Goal: Transaction & Acquisition: Purchase product/service

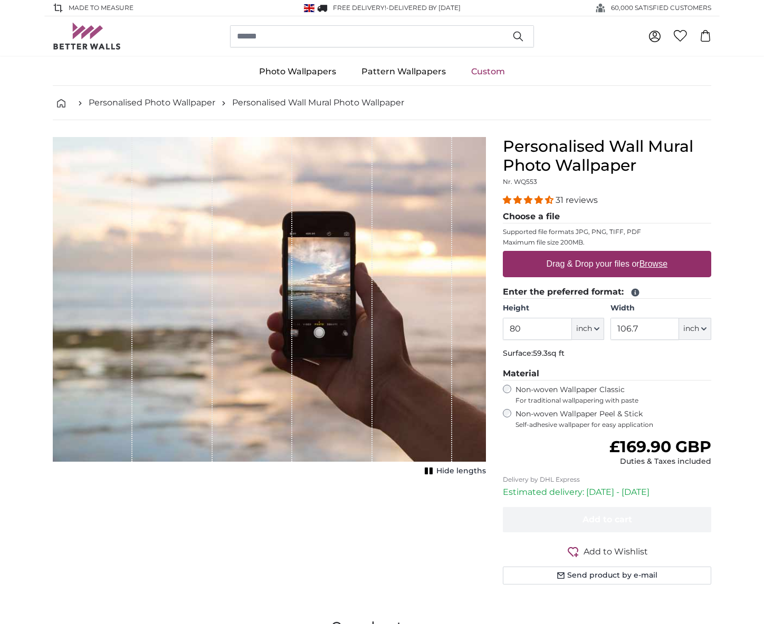
click at [640, 262] on label "Drag & Drop your files or Browse" at bounding box center [606, 264] width 129 height 21
click at [640, 254] on input "Drag & Drop your files or Browse" at bounding box center [607, 252] width 208 height 3
type input "**********"
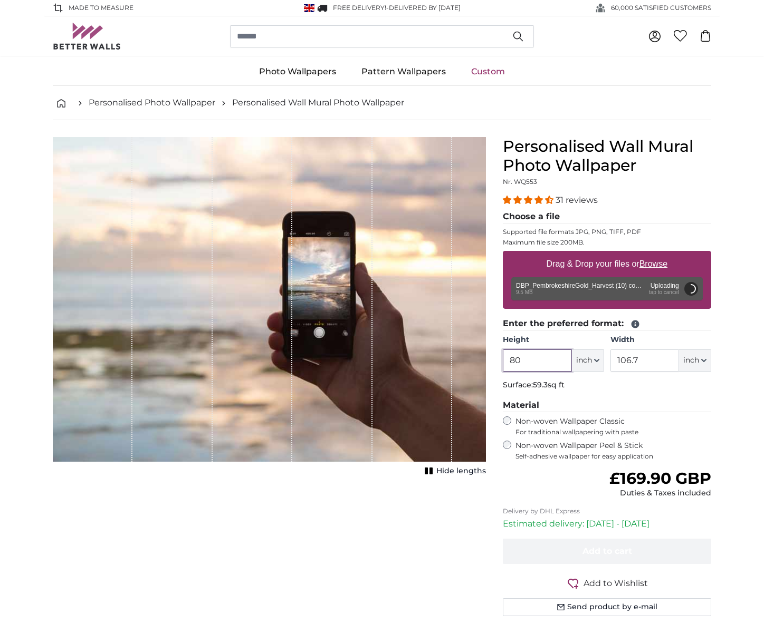
click at [533, 359] on input "80" at bounding box center [537, 361] width 69 height 22
click at [532, 358] on input "80" at bounding box center [537, 361] width 69 height 22
type input "92"
click at [650, 361] on input "106.7" at bounding box center [644, 361] width 69 height 22
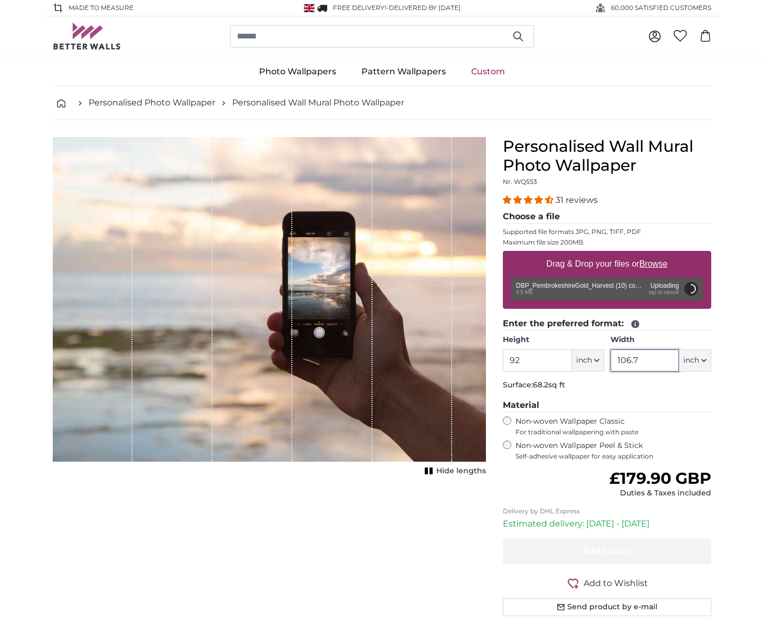
click at [650, 361] on input "106.7" at bounding box center [644, 361] width 69 height 22
type input "120"
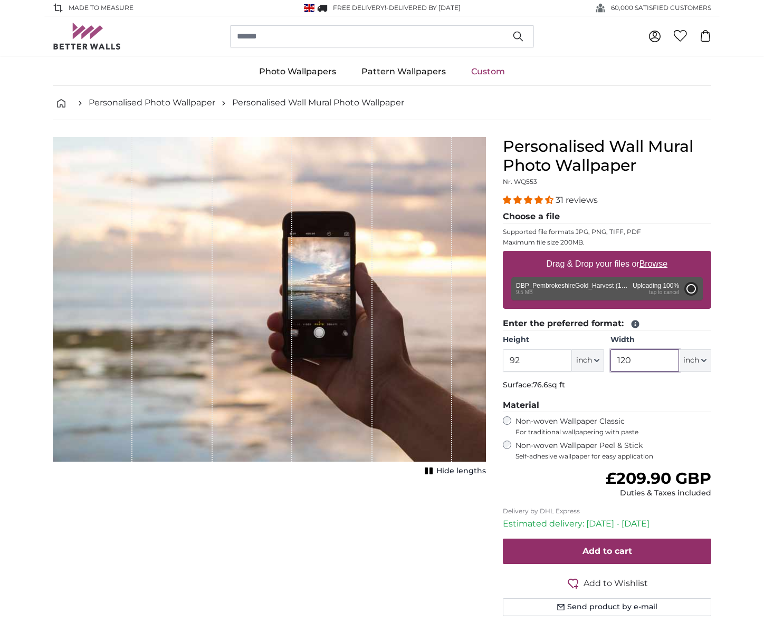
type input "80"
type input "80.8"
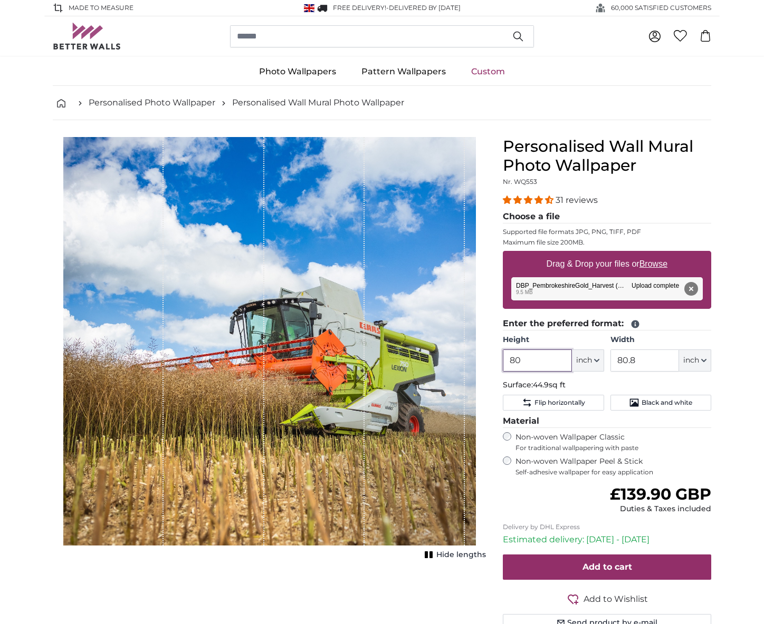
click at [539, 361] on input "80" at bounding box center [537, 361] width 69 height 22
type input "92"
click at [644, 359] on input "80.8" at bounding box center [644, 361] width 69 height 22
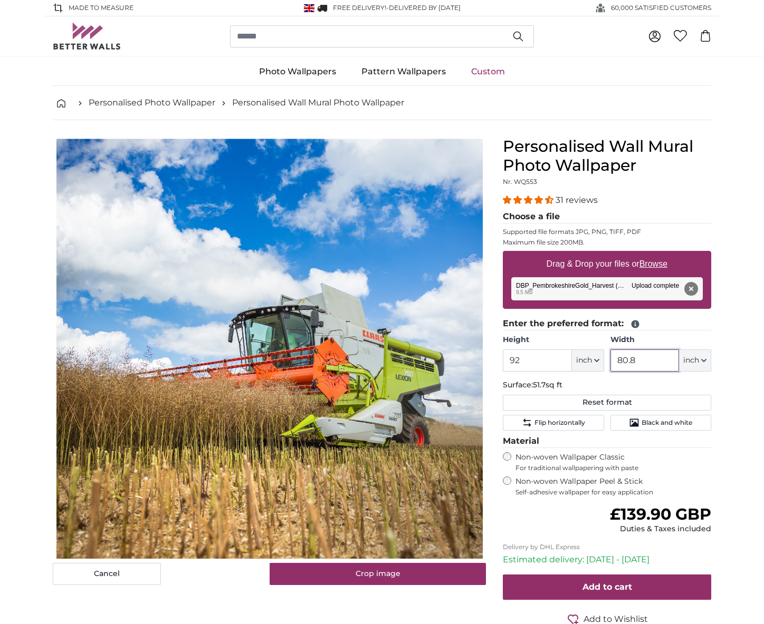
click at [644, 359] on input "80.8" at bounding box center [644, 361] width 69 height 22
type input "120"
click at [705, 361] on icon "button" at bounding box center [703, 360] width 5 height 5
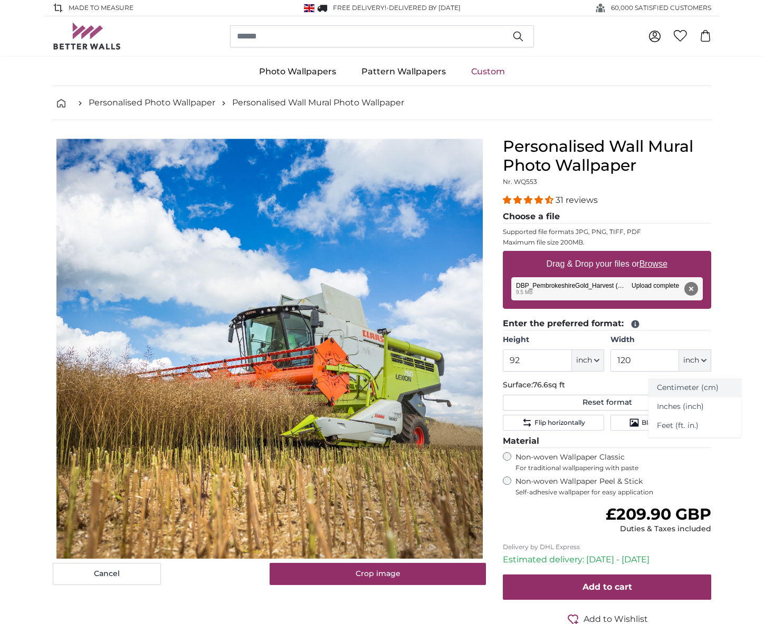
click at [692, 384] on link "Centimeter (cm)" at bounding box center [694, 388] width 93 height 19
type input "233.7"
type input "304.8"
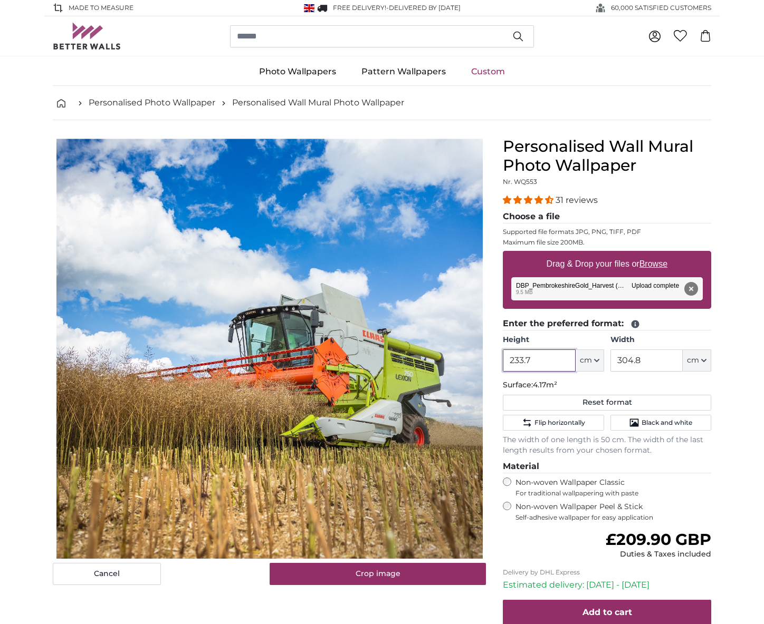
click at [533, 359] on input "233.7" at bounding box center [539, 361] width 72 height 22
type input "234"
click at [622, 382] on p "Surface: 7.13m²" at bounding box center [607, 385] width 208 height 11
click at [647, 360] on input "304.8" at bounding box center [646, 361] width 72 height 22
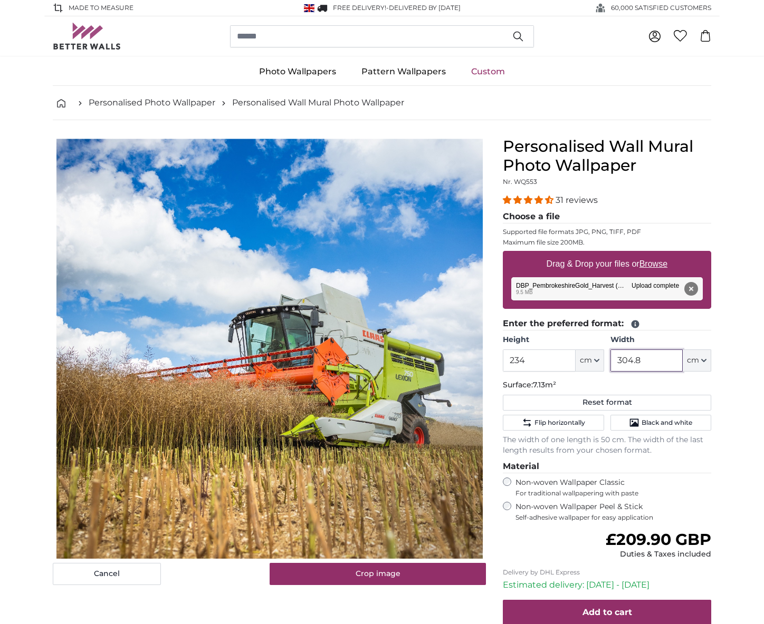
click at [647, 360] on input "304.8" at bounding box center [646, 361] width 72 height 22
click at [660, 463] on legend "Material" at bounding box center [607, 466] width 208 height 13
click at [641, 362] on input "300" at bounding box center [646, 361] width 72 height 22
type input "300"
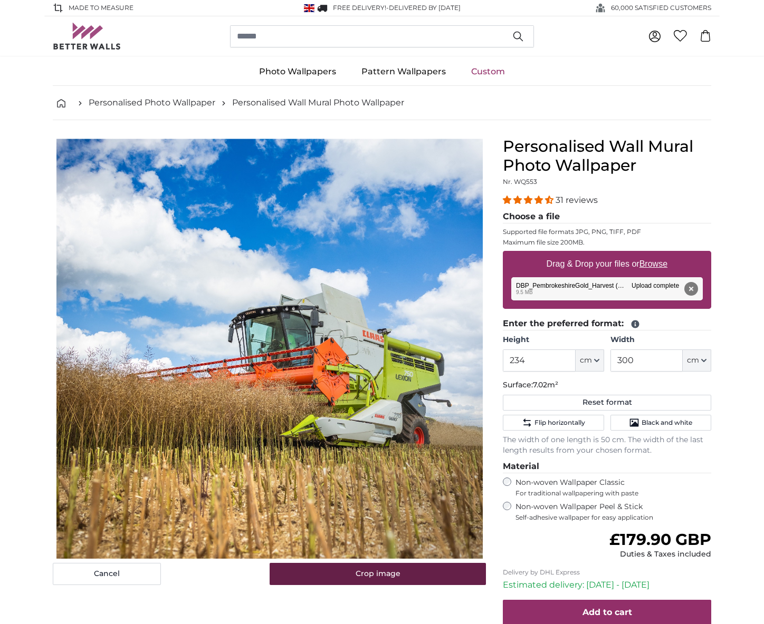
click at [425, 571] on button "Crop image" at bounding box center [377, 574] width 217 height 22
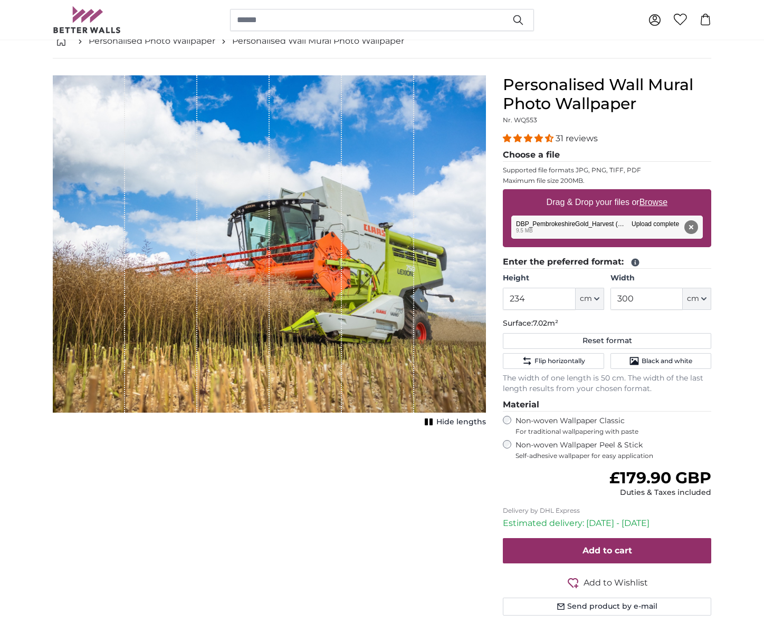
scroll to position [93, 0]
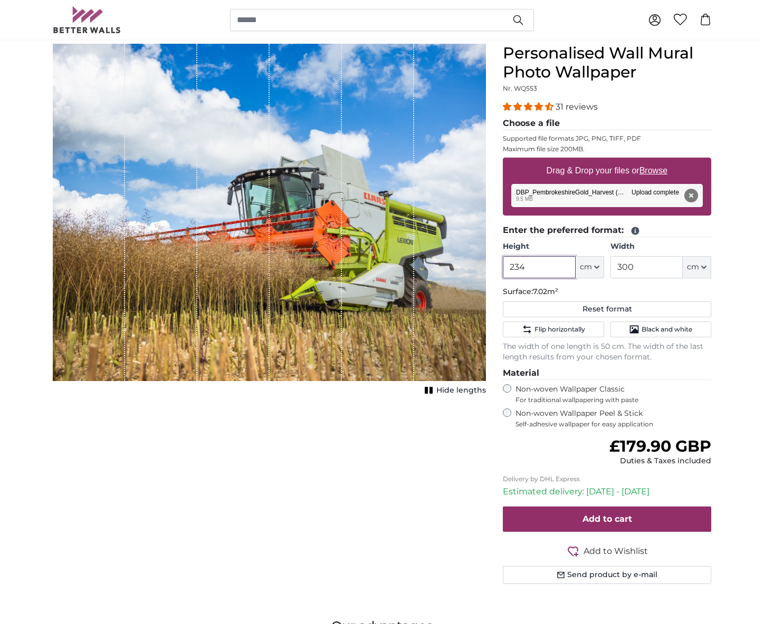
click at [527, 265] on input "234" at bounding box center [539, 267] width 72 height 22
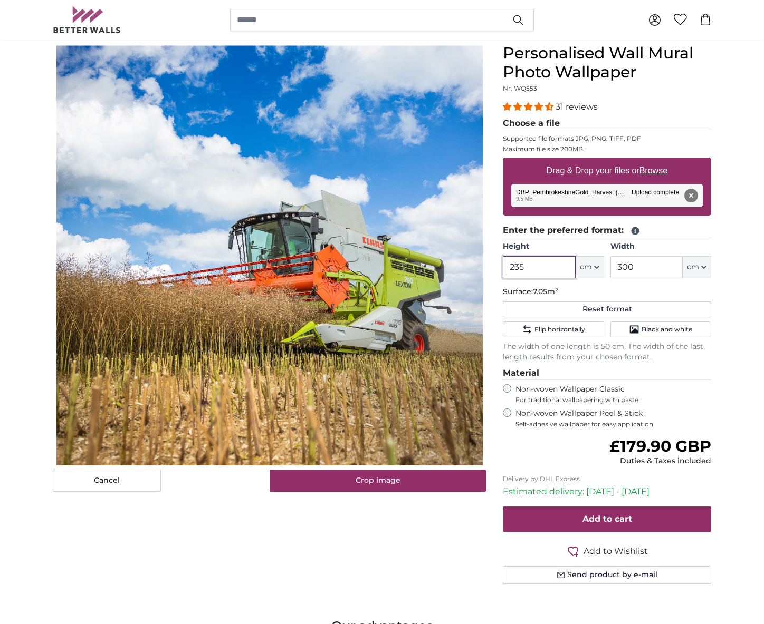
type input "235"
click at [381, 535] on div "Cancel Crop image Hide lengths" at bounding box center [269, 327] width 450 height 566
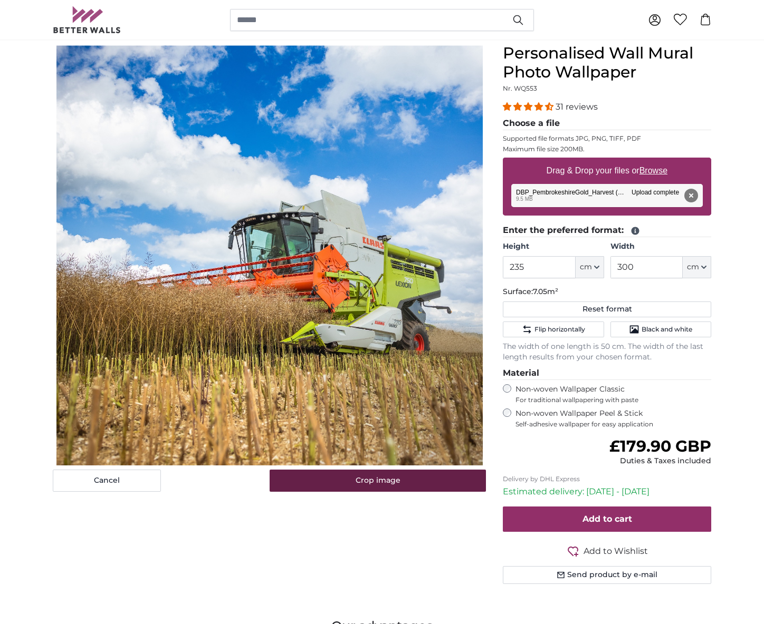
click at [396, 478] on button "Crop image" at bounding box center [377, 481] width 217 height 22
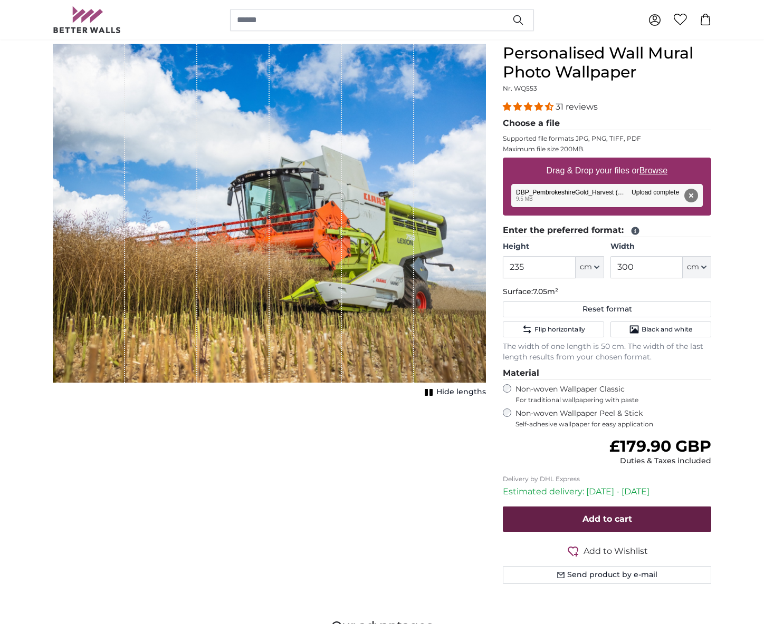
click at [617, 514] on span "Add to cart" at bounding box center [607, 519] width 50 height 10
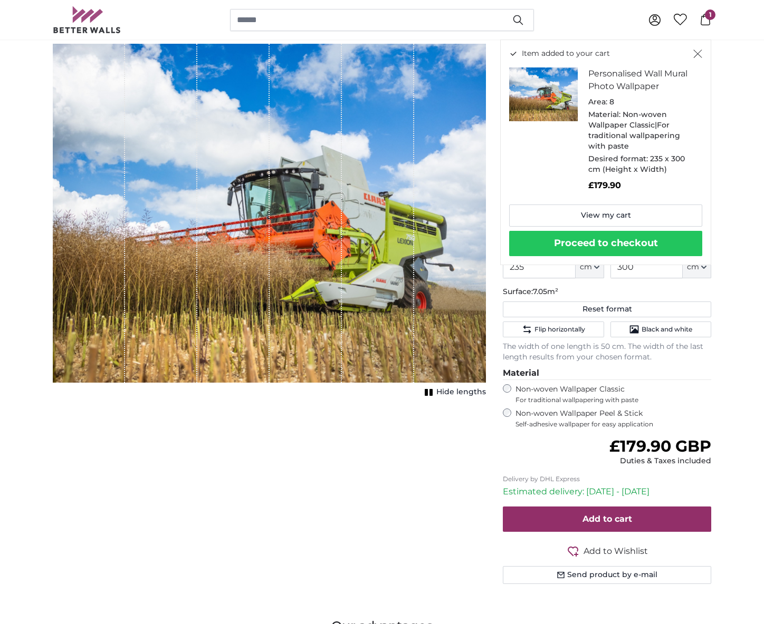
click at [601, 234] on button "Proceed to checkout" at bounding box center [605, 243] width 193 height 25
